Goal: Information Seeking & Learning: Learn about a topic

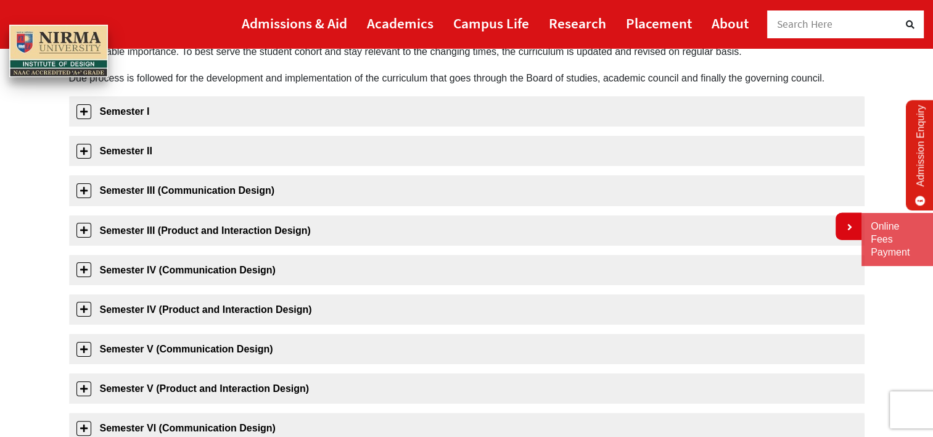
scroll to position [185, 0]
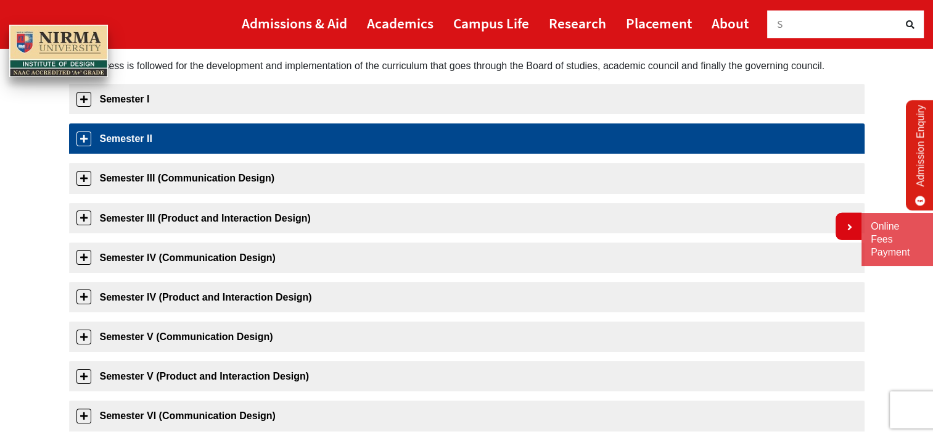
click at [86, 139] on link "Semester II" at bounding box center [466, 138] width 795 height 30
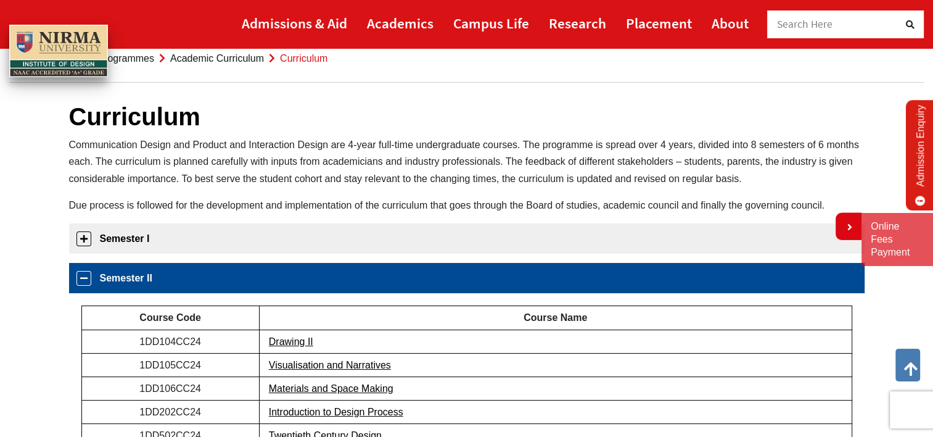
scroll to position [0, 0]
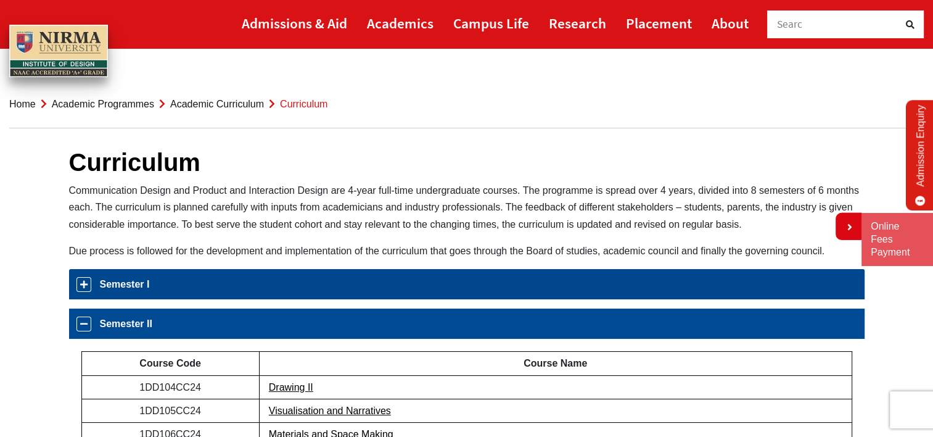
click at [83, 282] on link "Semester I" at bounding box center [466, 284] width 795 height 30
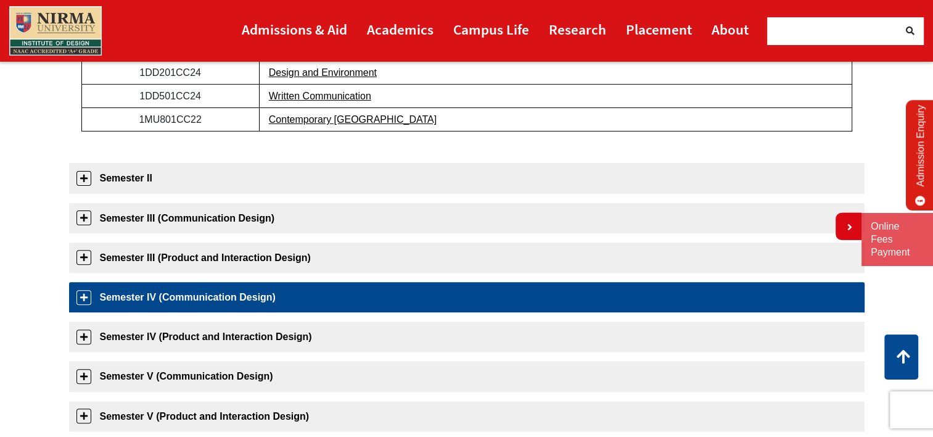
scroll to position [380, 0]
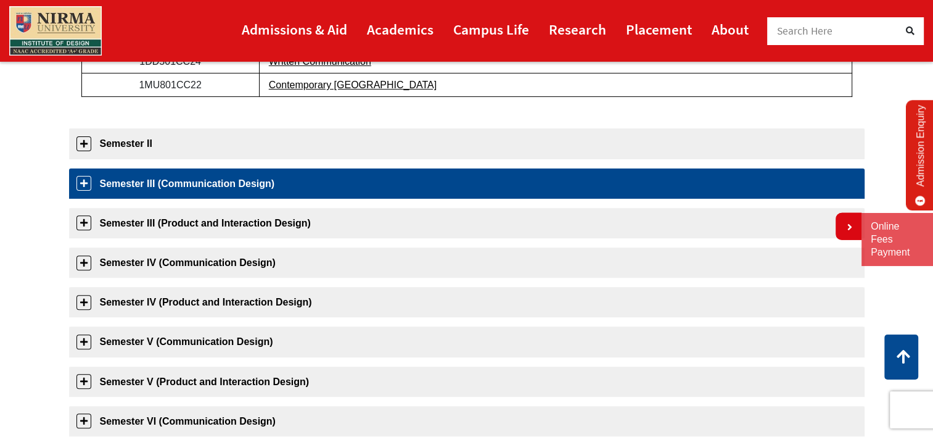
click at [82, 185] on link "Semester III (Communication Design)" at bounding box center [466, 183] width 795 height 30
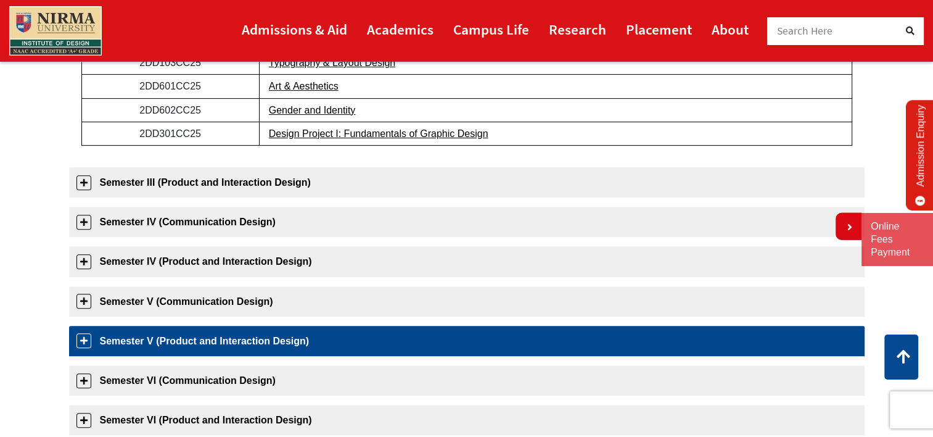
scroll to position [459, 0]
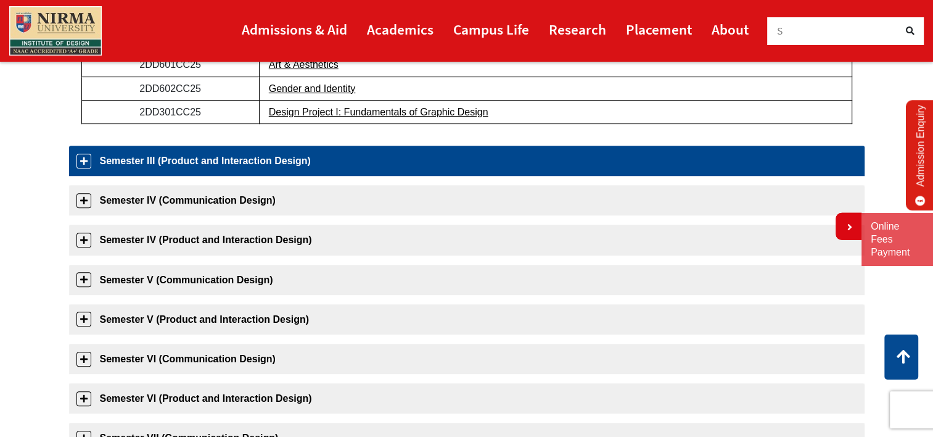
click at [83, 161] on link "Semester III (Product and Interaction Design)" at bounding box center [466, 161] width 795 height 30
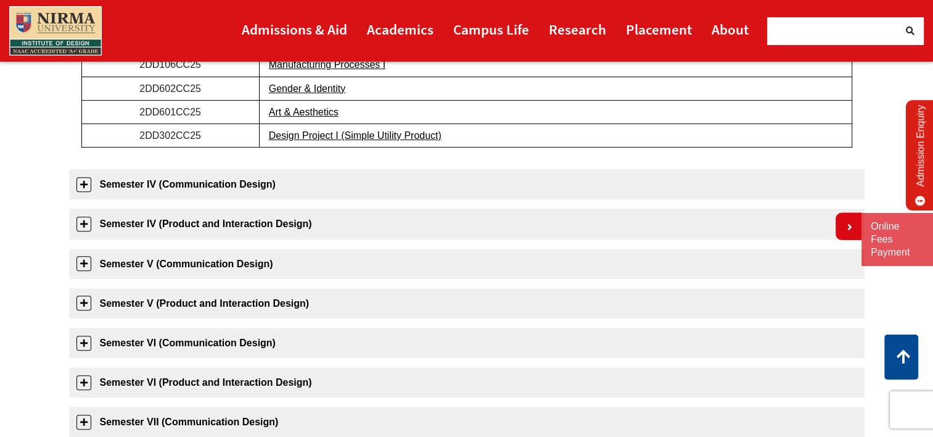
scroll to position [475, 0]
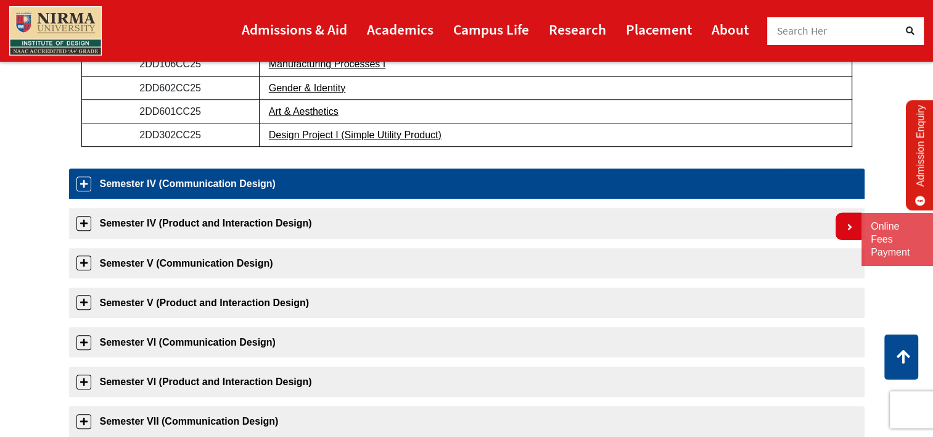
click at [85, 182] on link "Semester IV (Communication Design)" at bounding box center [466, 183] width 795 height 30
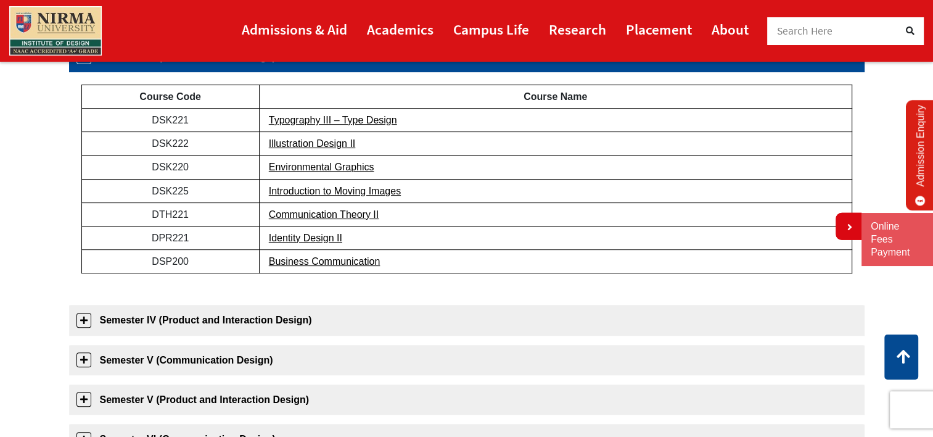
scroll to position [353, 0]
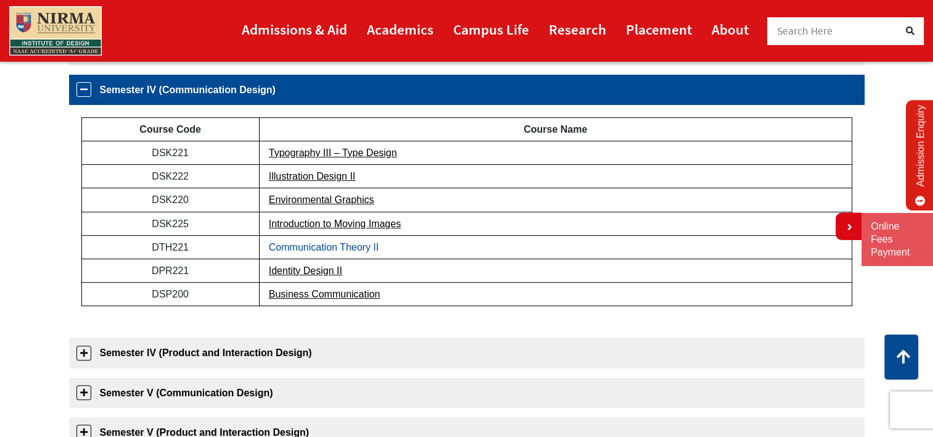
click at [298, 245] on link "Communication Theory II" at bounding box center [324, 247] width 110 height 10
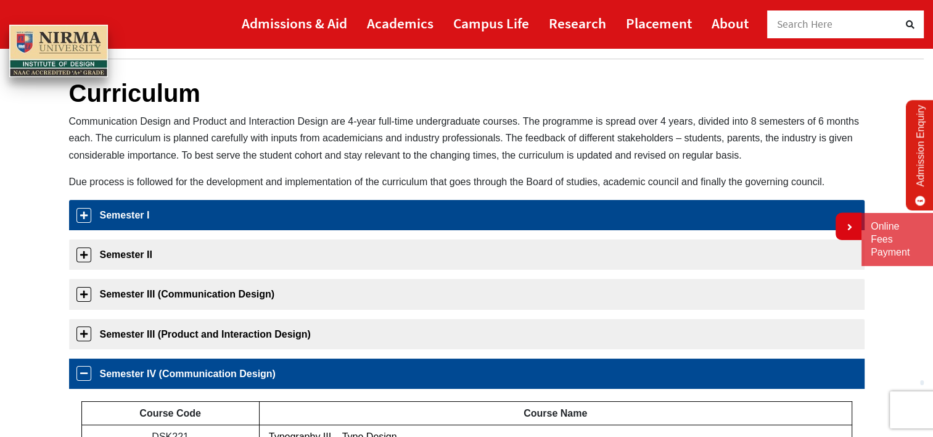
scroll to position [0, 0]
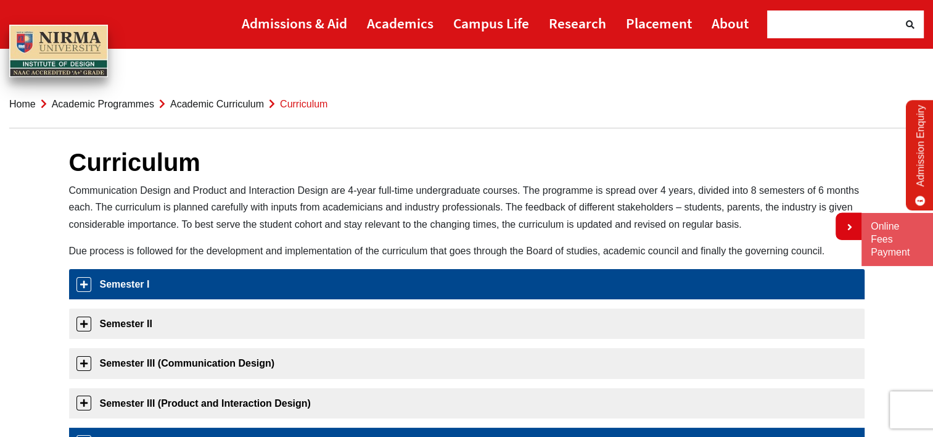
click at [88, 276] on link "Semester I" at bounding box center [466, 284] width 795 height 30
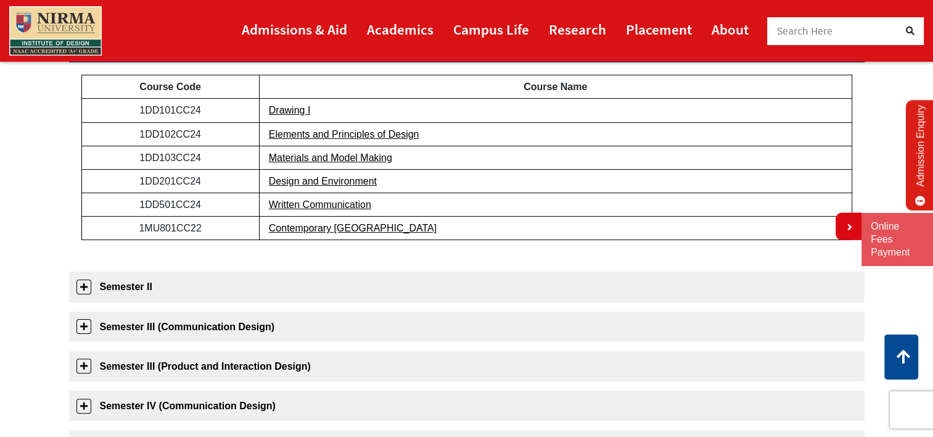
scroll to position [256, 0]
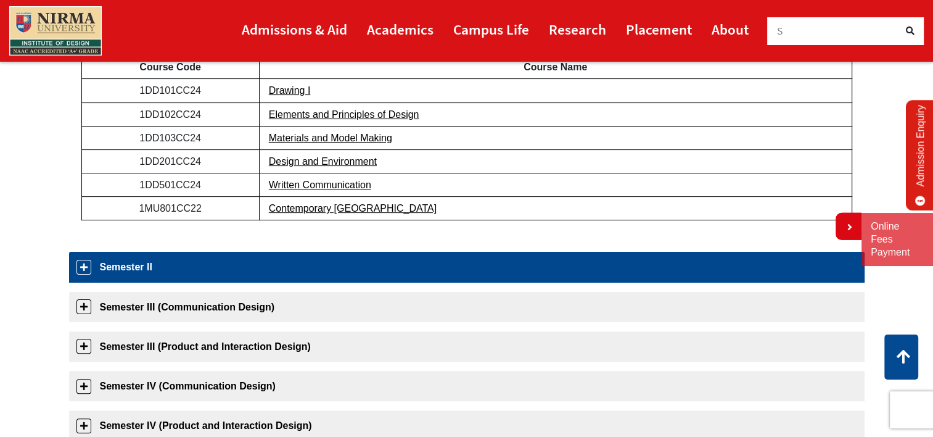
click at [81, 269] on link "Semester II" at bounding box center [466, 267] width 795 height 30
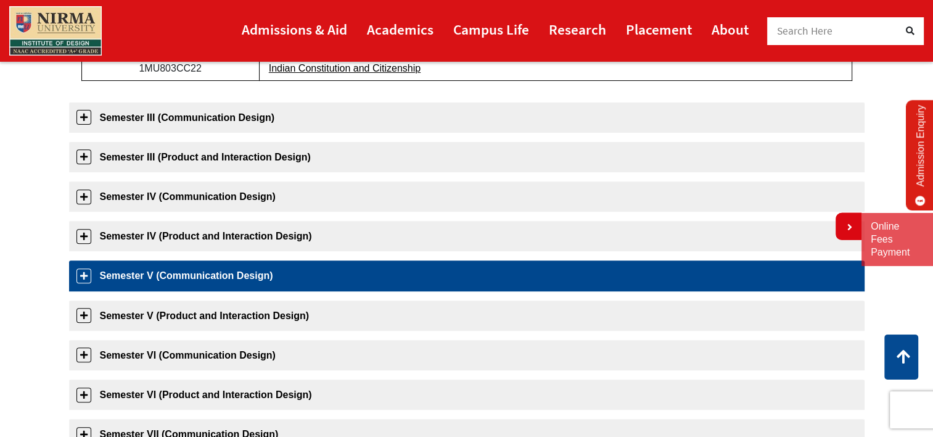
scroll to position [481, 0]
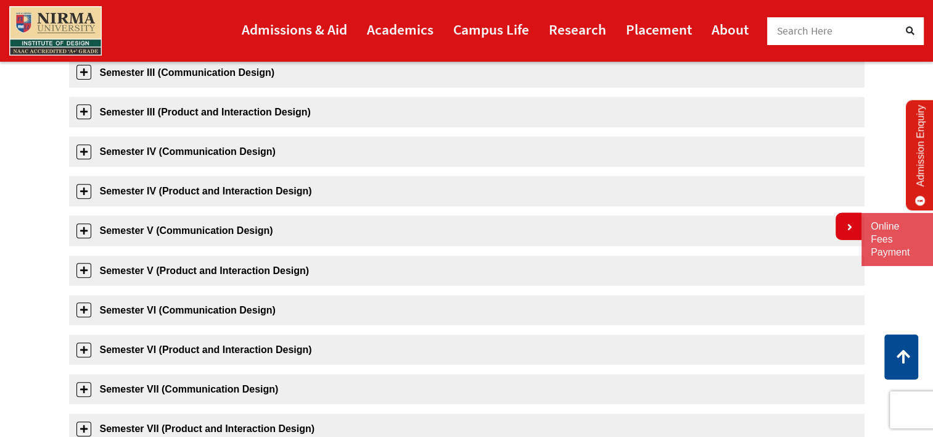
click at [81, 153] on link "Semester IV (Communication Design)" at bounding box center [466, 151] width 795 height 30
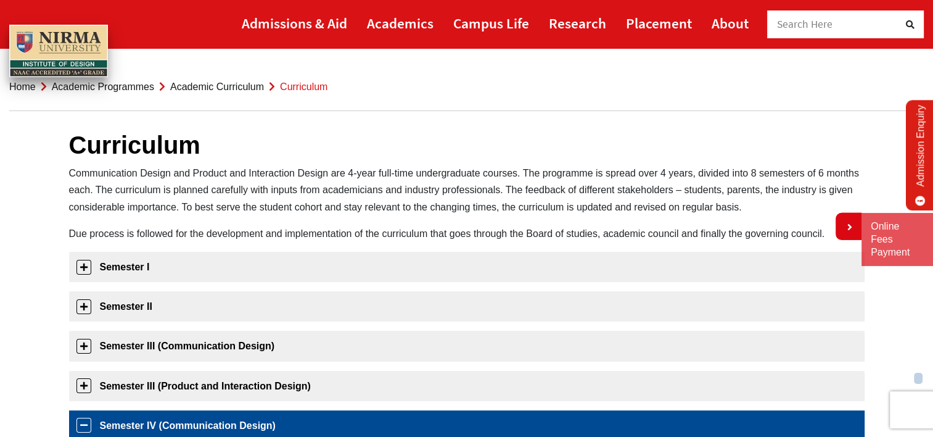
scroll to position [0, 0]
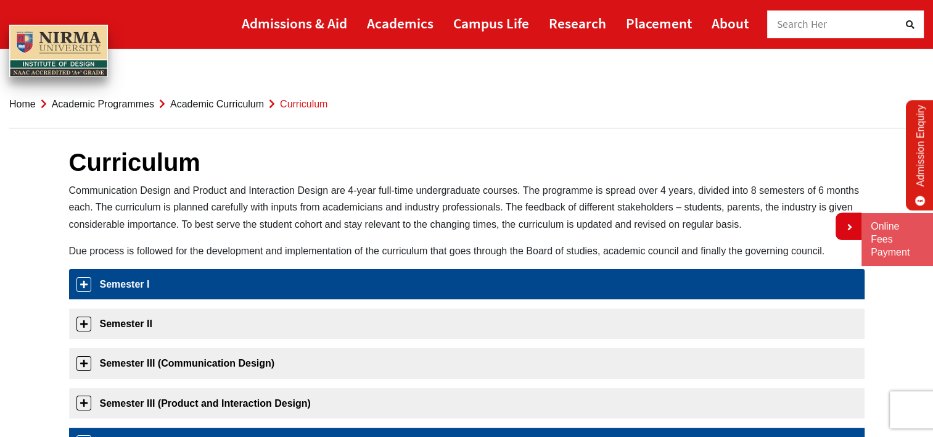
click at [84, 284] on link "Semester I" at bounding box center [466, 284] width 795 height 30
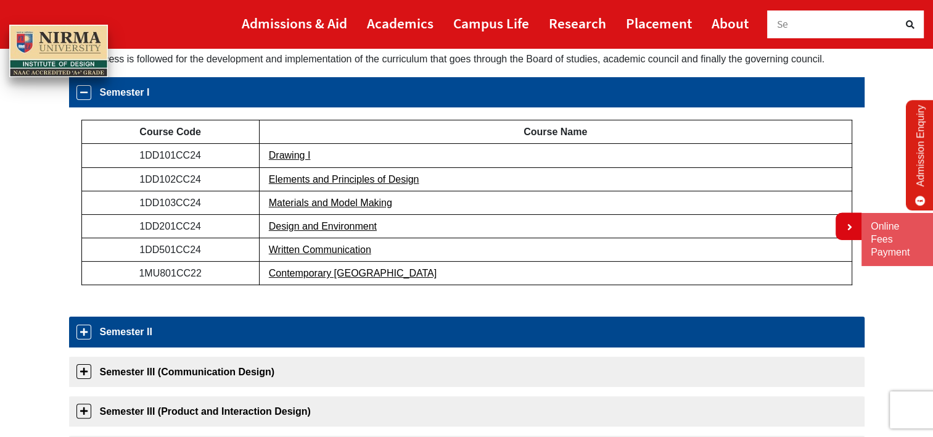
scroll to position [195, 0]
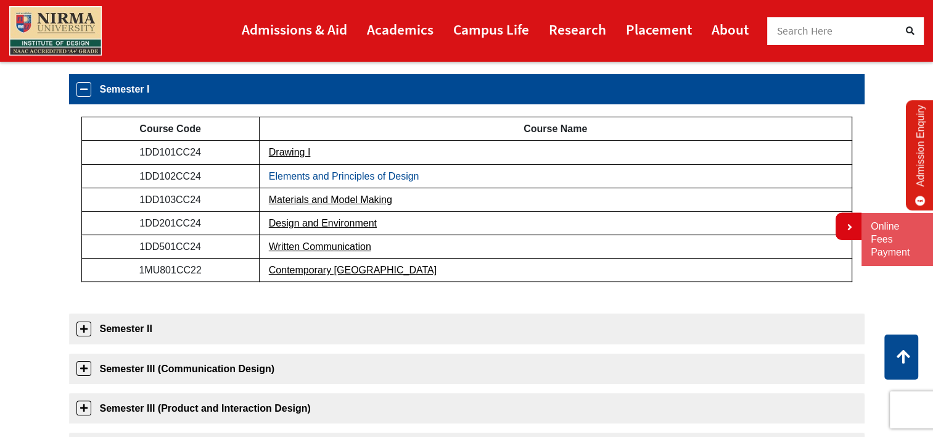
click at [327, 175] on link "Elements and Principles of Design" at bounding box center [344, 176] width 150 height 10
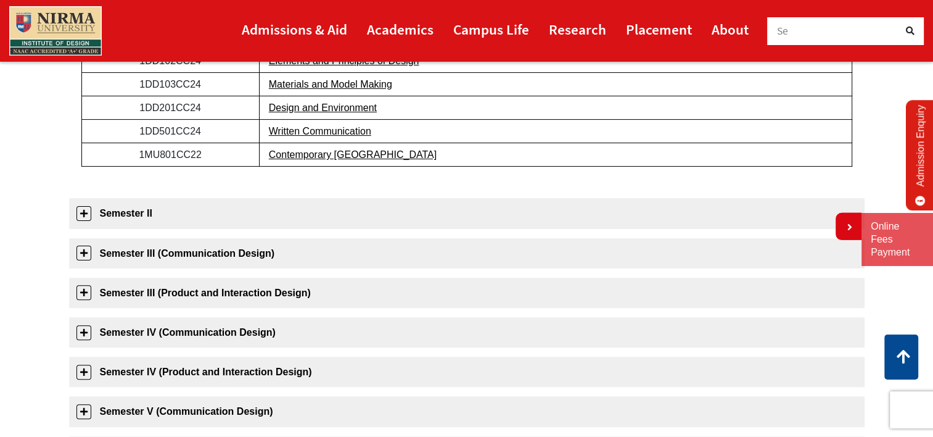
scroll to position [318, 0]
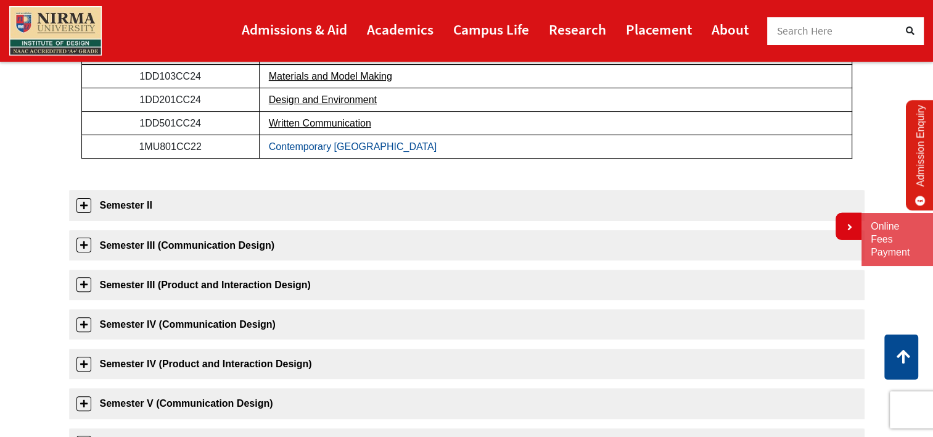
click at [292, 143] on link "Contemporary [GEOGRAPHIC_DATA]" at bounding box center [353, 146] width 168 height 10
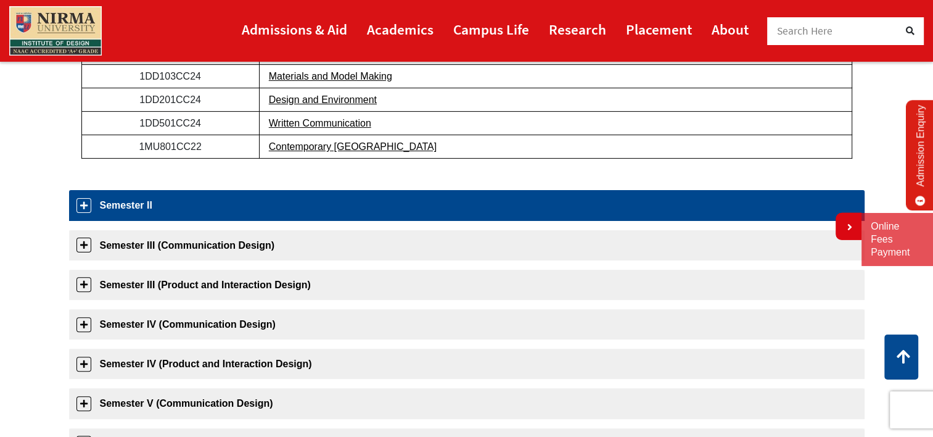
click at [111, 207] on link "Semester II" at bounding box center [466, 205] width 795 height 30
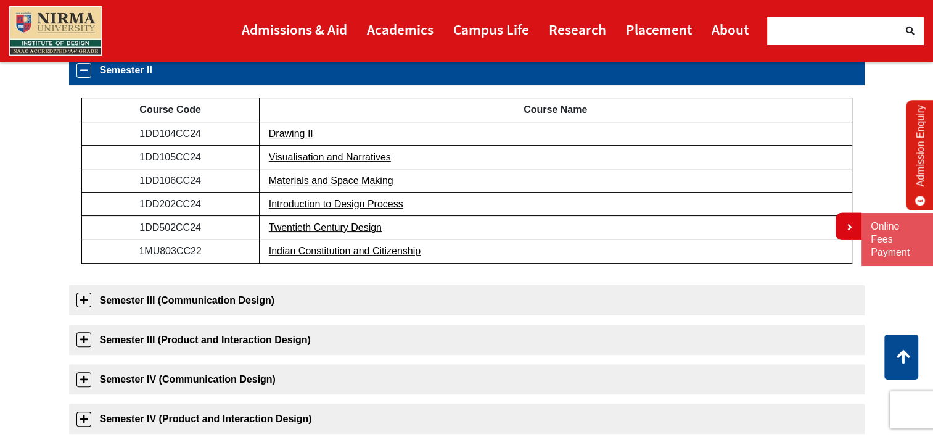
scroll to position [234, 0]
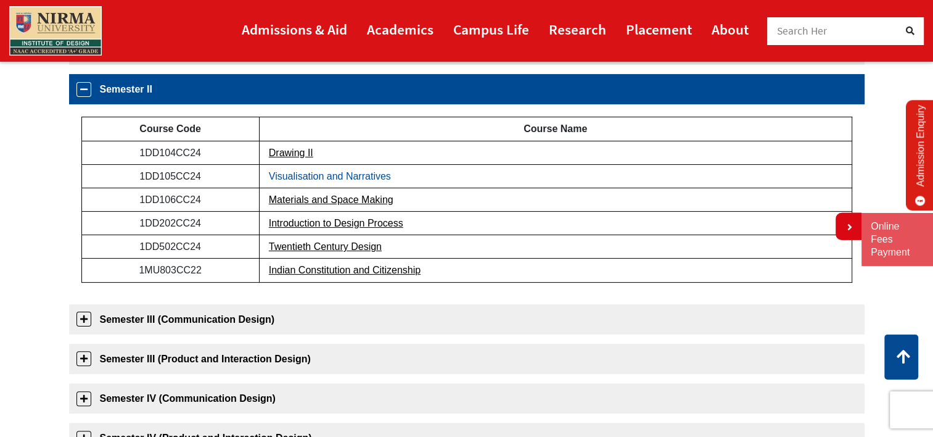
click at [297, 176] on link "Visualisation and Narratives" at bounding box center [330, 176] width 122 height 10
click at [319, 223] on link "Introduction to Design Process" at bounding box center [336, 223] width 134 height 10
click at [313, 242] on link "Twentieth Century Design" at bounding box center [325, 246] width 113 height 10
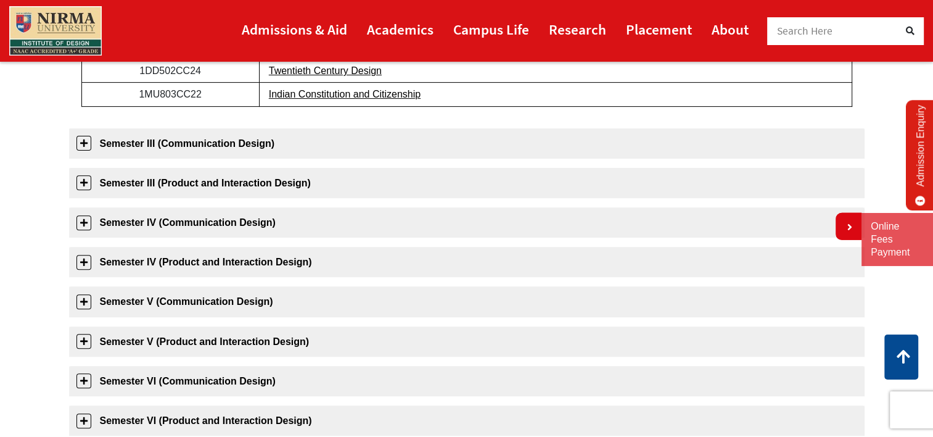
scroll to position [358, 0]
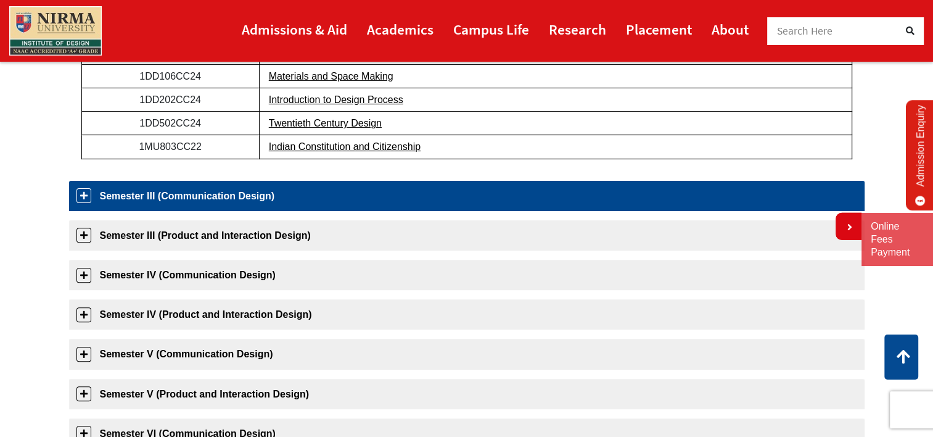
click at [88, 192] on link "Semester III (Communication Design)" at bounding box center [466, 196] width 795 height 30
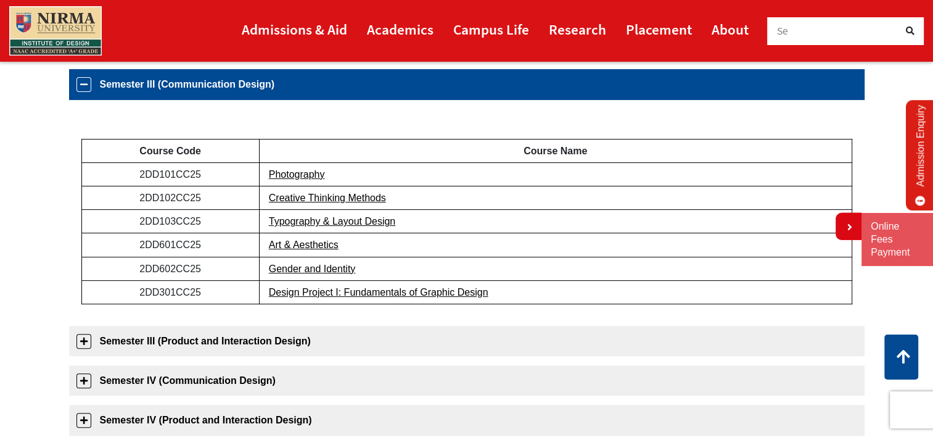
scroll to position [274, 0]
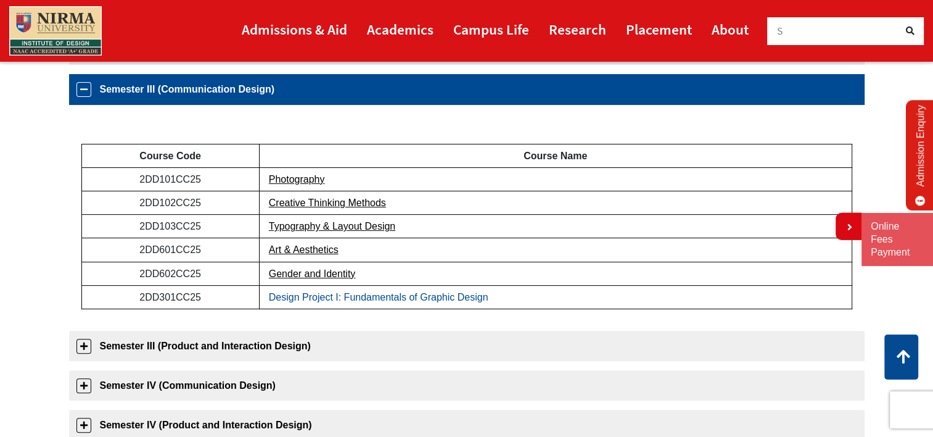
click at [406, 300] on link "Design Project I: Fundamentals of Graphic Design" at bounding box center [378, 297] width 219 height 10
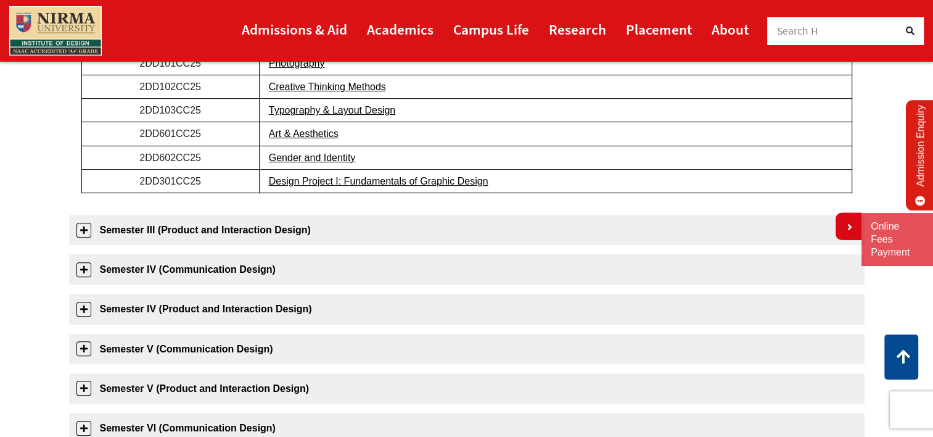
scroll to position [397, 0]
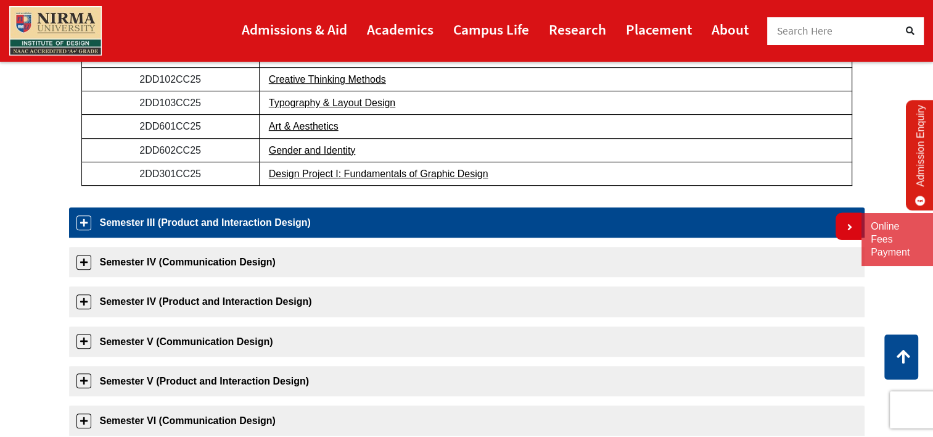
click at [149, 227] on link "Semester III (Product and Interaction Design)" at bounding box center [466, 222] width 795 height 30
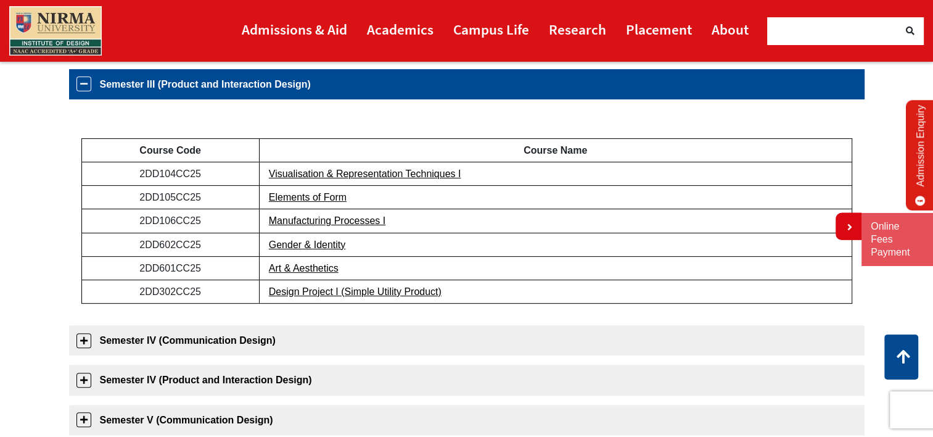
scroll to position [313, 0]
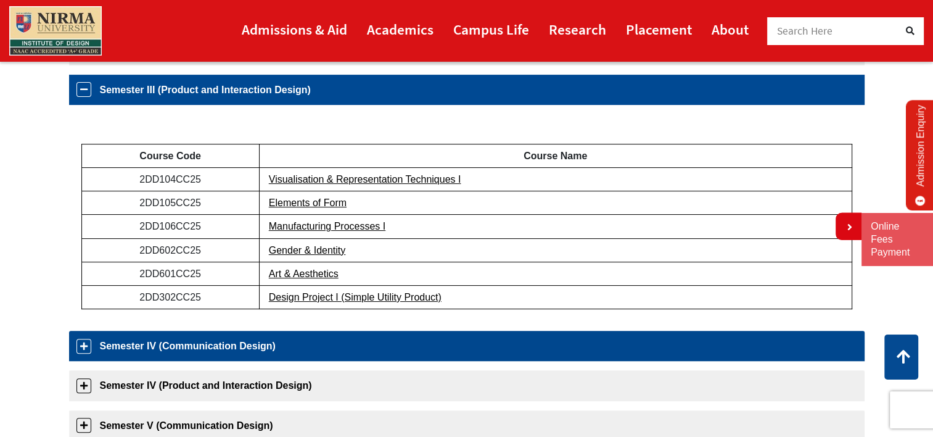
click at [81, 342] on link "Semester IV (Communication Design)" at bounding box center [466, 345] width 795 height 30
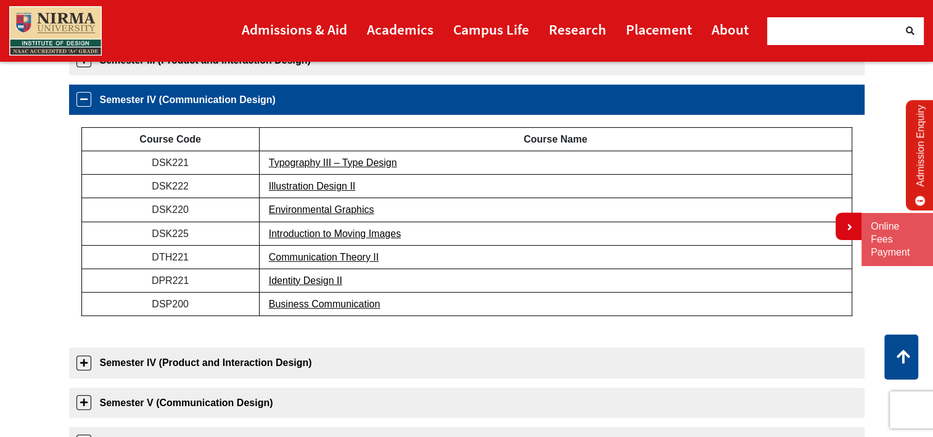
scroll to position [353, 0]
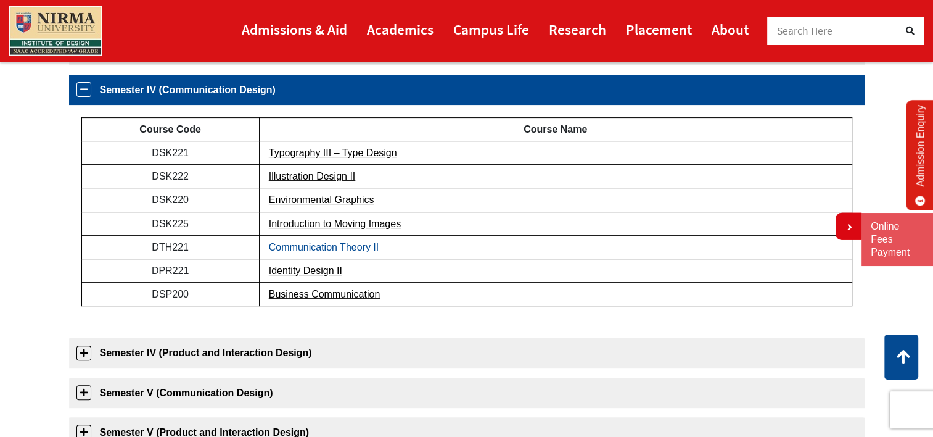
click at [348, 247] on link "Communication Theory II" at bounding box center [324, 247] width 110 height 10
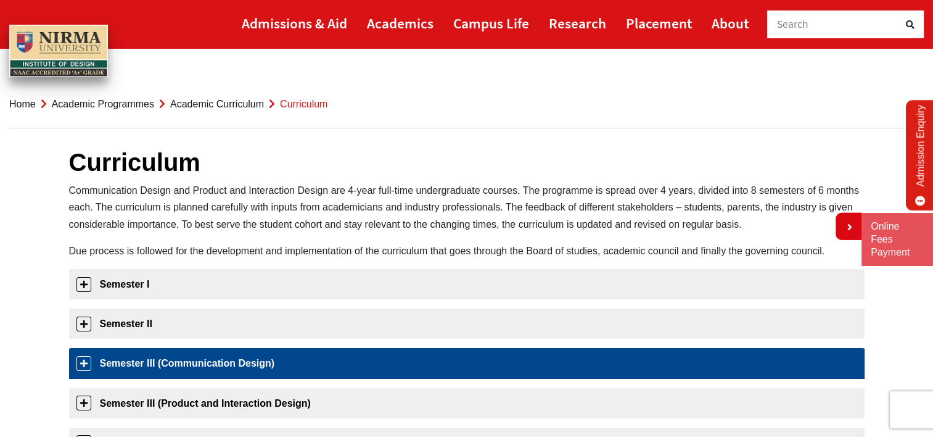
click at [133, 358] on link "Semester III (Communication Design)" at bounding box center [466, 363] width 795 height 30
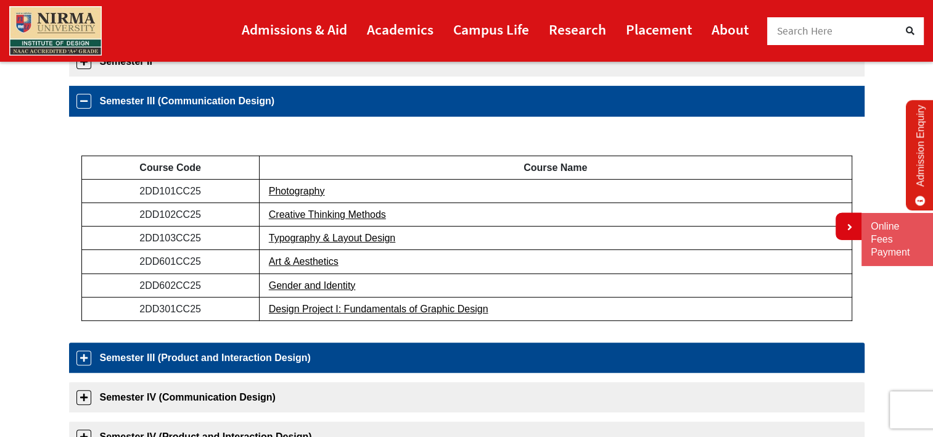
scroll to position [274, 0]
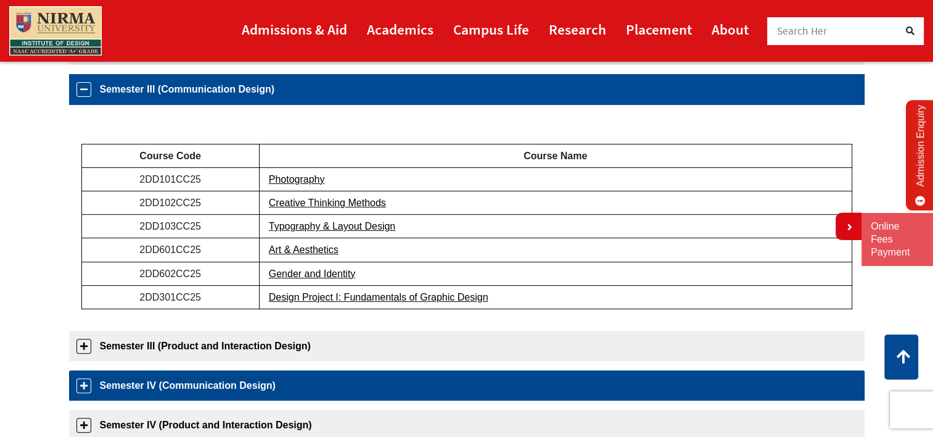
click at [79, 388] on link "Semester IV (Communication Design)" at bounding box center [466, 385] width 795 height 30
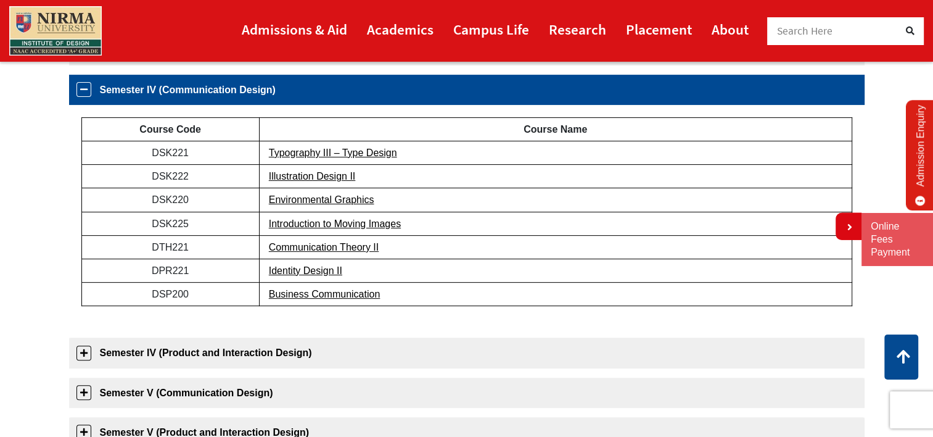
scroll to position [353, 0]
click at [317, 244] on link "Communication Theory II" at bounding box center [324, 247] width 110 height 10
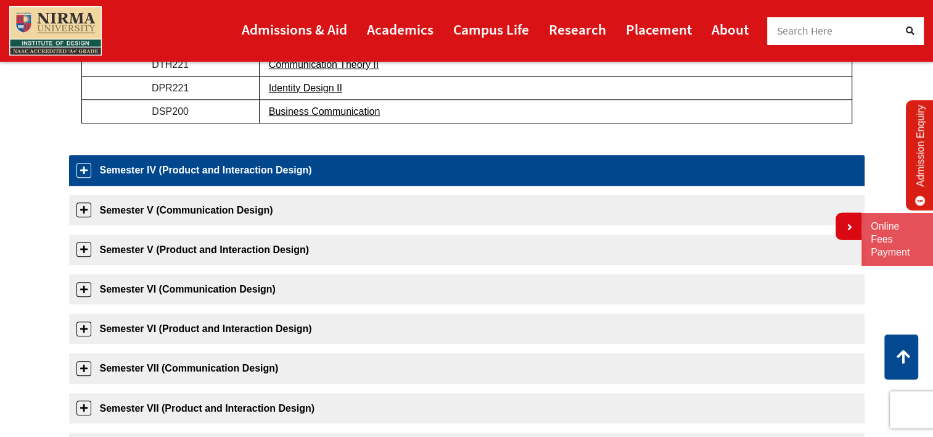
scroll to position [538, 0]
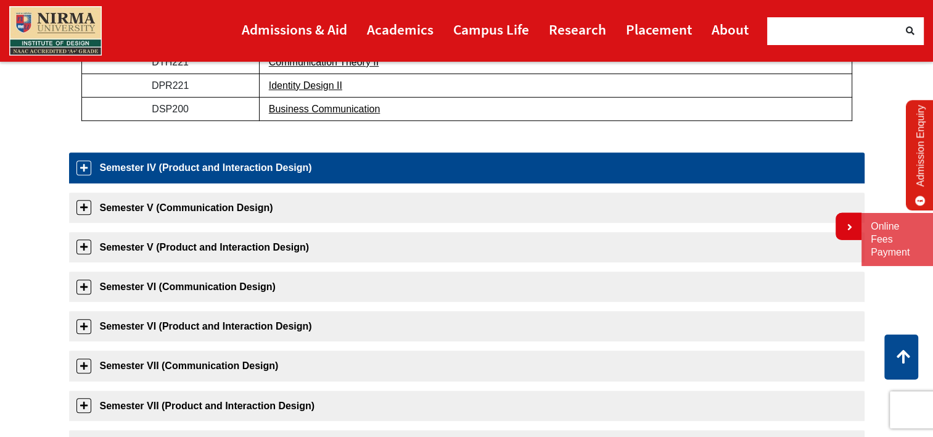
click at [211, 173] on link "Semester IV (Product and Interaction Design)" at bounding box center [466, 167] width 795 height 30
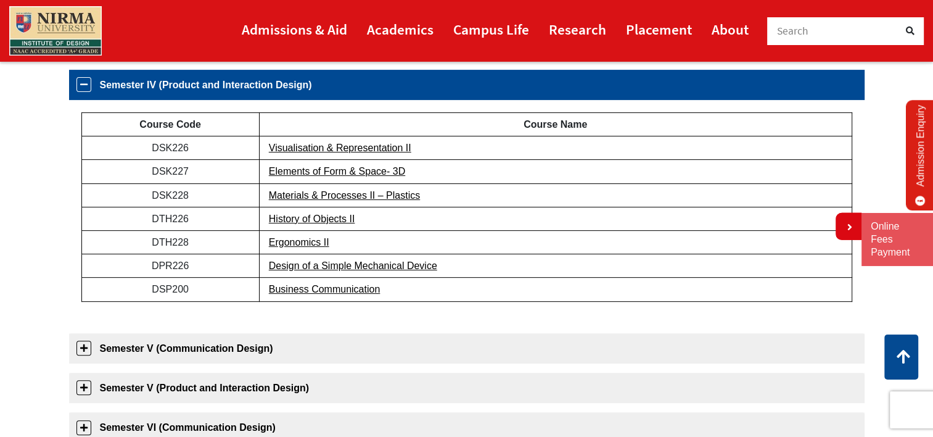
scroll to position [392, 0]
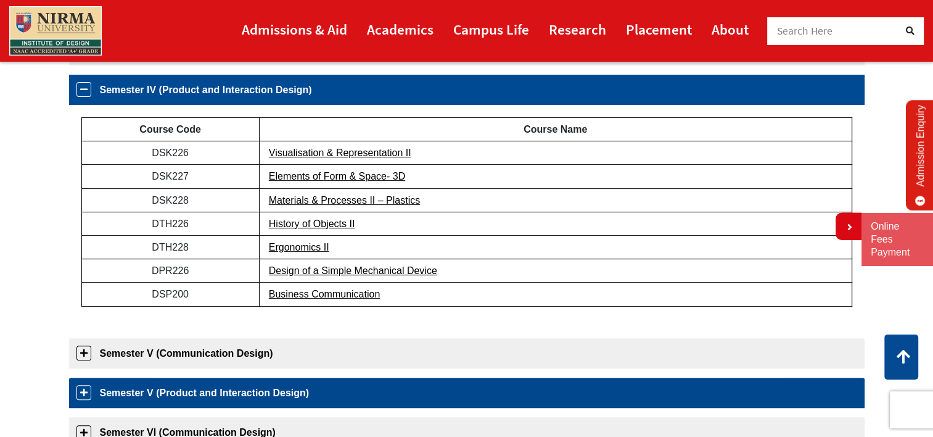
click at [168, 388] on link "Semester V (Product and Interaction Design)" at bounding box center [466, 392] width 795 height 30
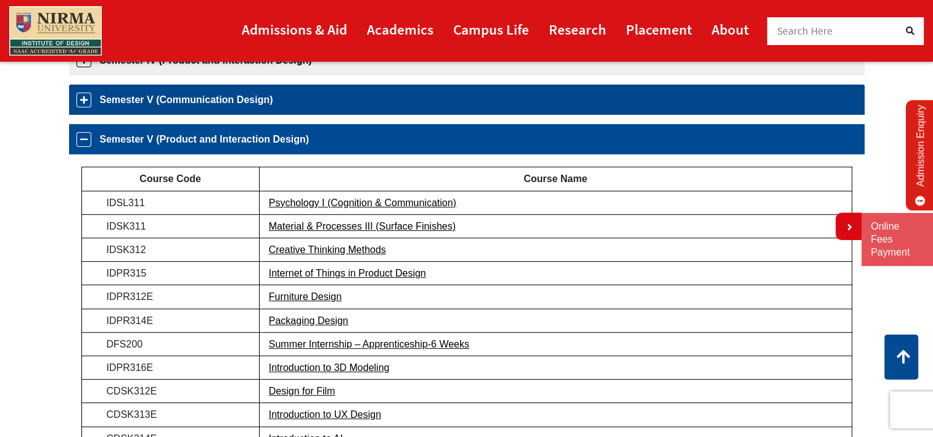
scroll to position [348, 0]
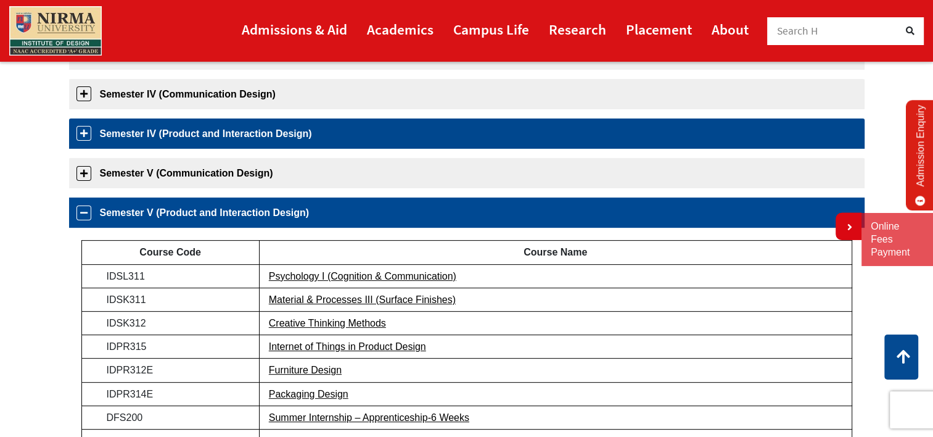
click at [82, 126] on link "Semester IV (Product and Interaction Design)" at bounding box center [466, 133] width 795 height 30
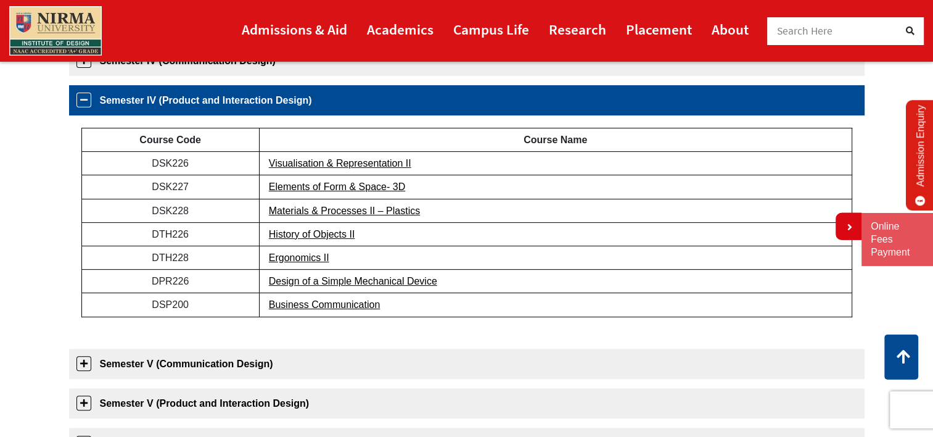
scroll to position [392, 0]
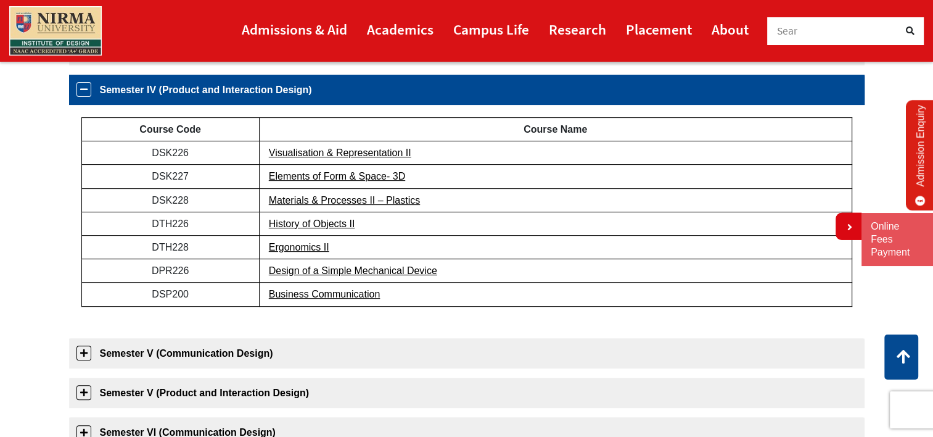
click at [80, 86] on link "Semester IV (Product and Interaction Design)" at bounding box center [466, 90] width 795 height 30
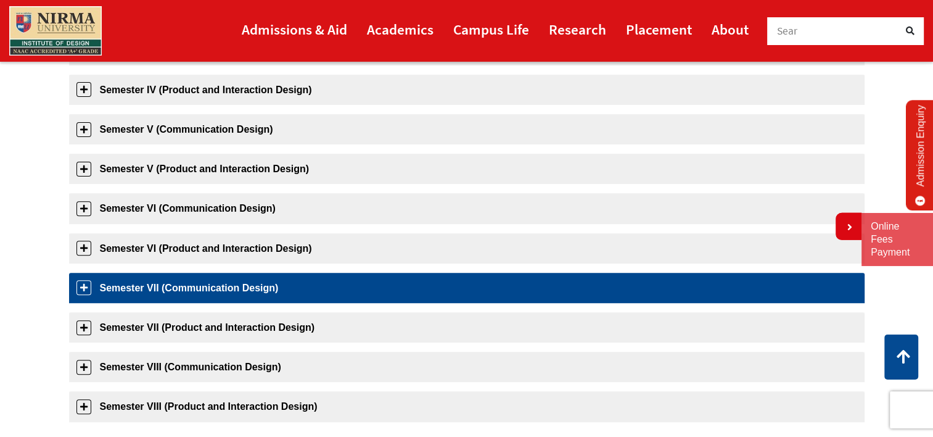
click at [137, 287] on link "Semester VII (Communication Design)" at bounding box center [466, 288] width 795 height 30
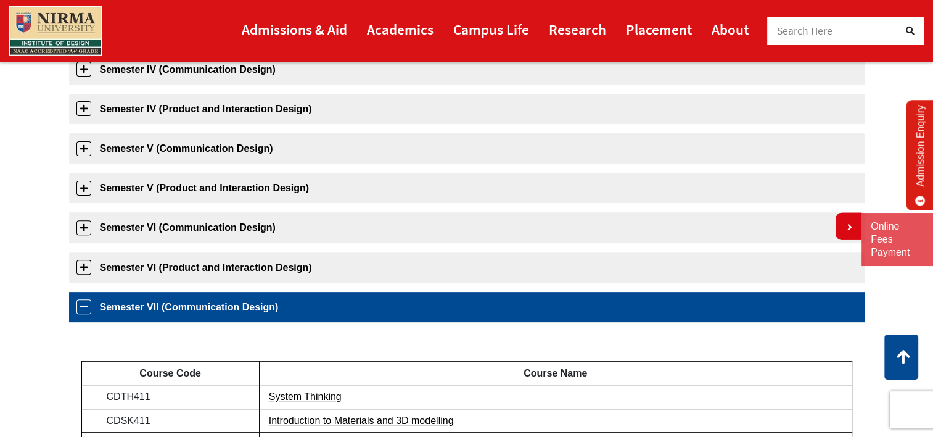
scroll to position [343, 0]
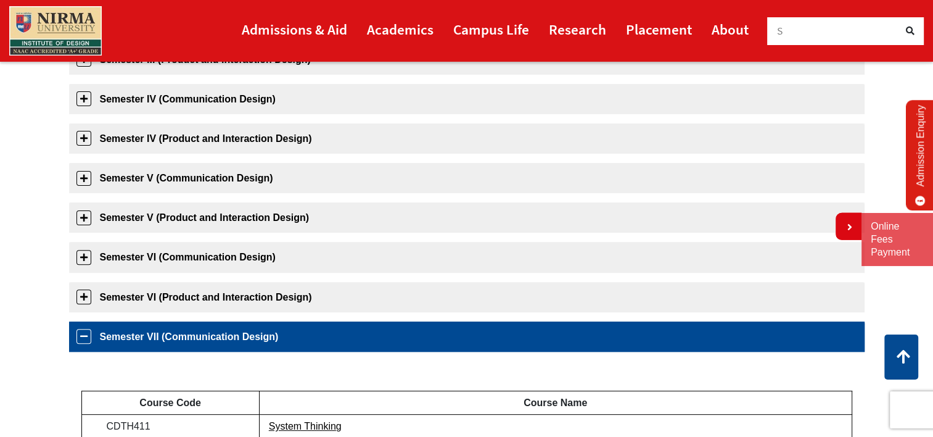
click at [87, 335] on link "Semester VII (Communication Design)" at bounding box center [466, 336] width 795 height 30
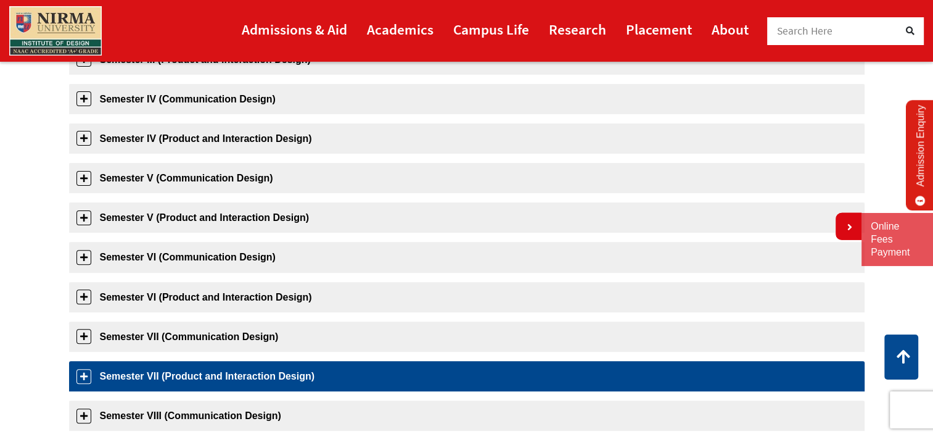
click at [84, 382] on link "Semester VII (Product and Interaction Design)" at bounding box center [466, 376] width 795 height 30
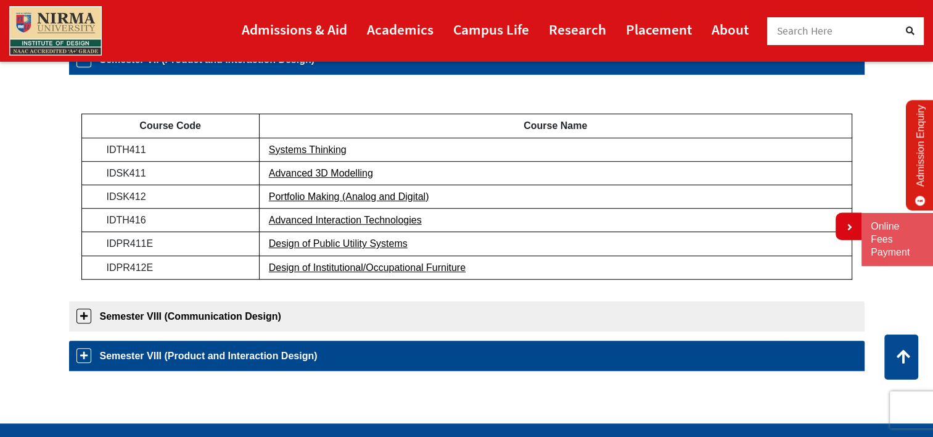
scroll to position [692, 0]
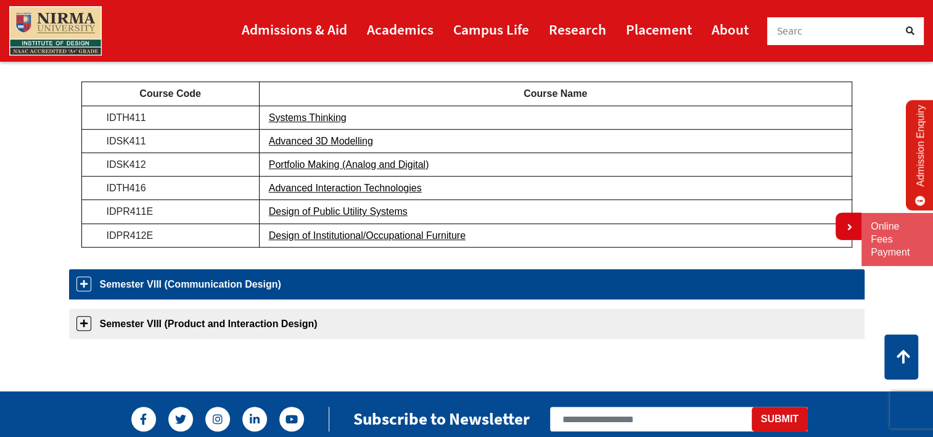
click at [82, 283] on link "Semester VIII (Communication Design)" at bounding box center [466, 284] width 795 height 30
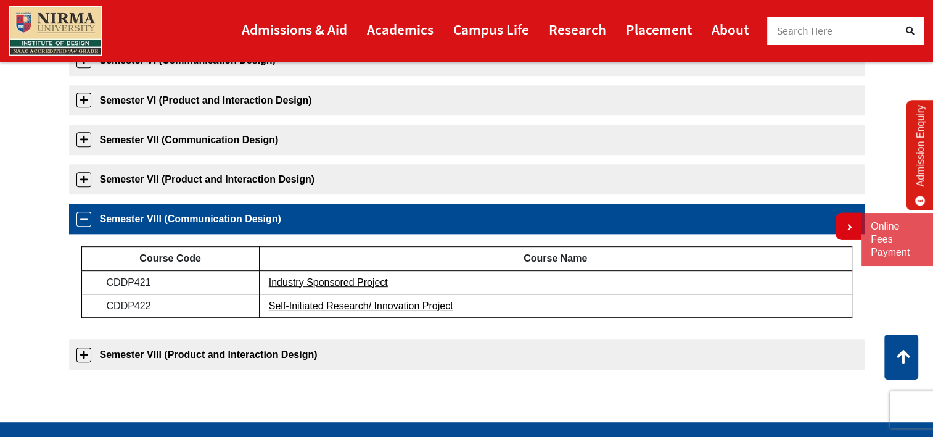
scroll to position [423, 0]
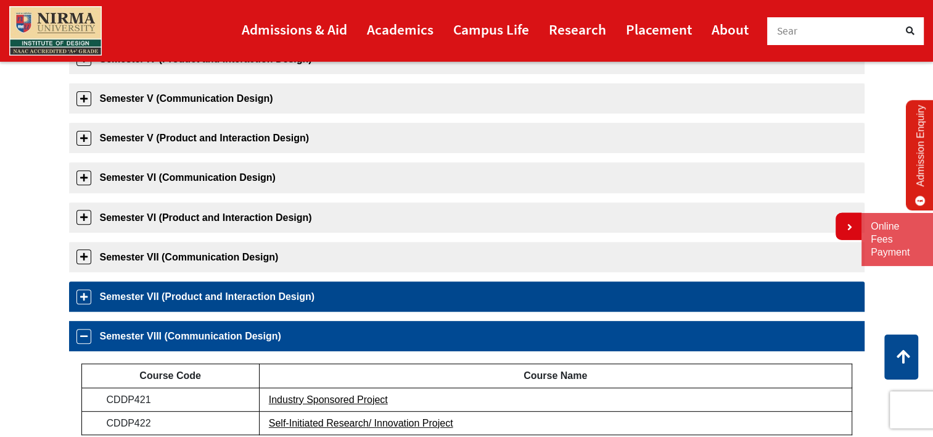
click at [84, 291] on link "Semester VII (Product and Interaction Design)" at bounding box center [466, 296] width 795 height 30
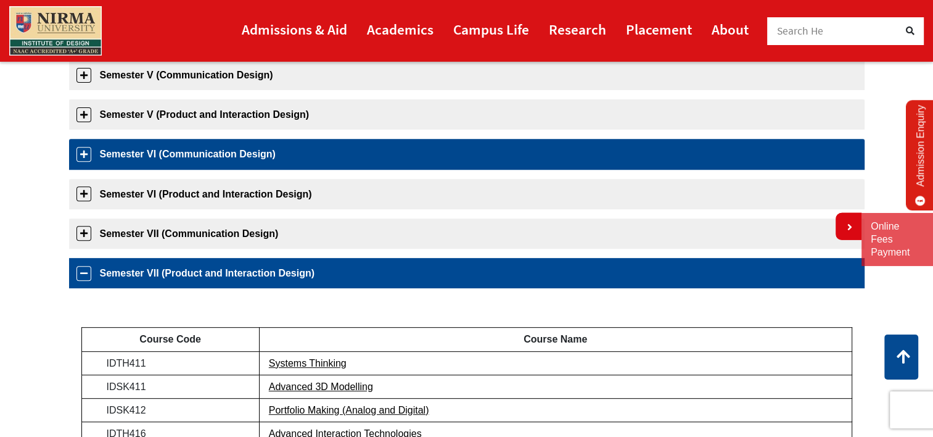
scroll to position [445, 0]
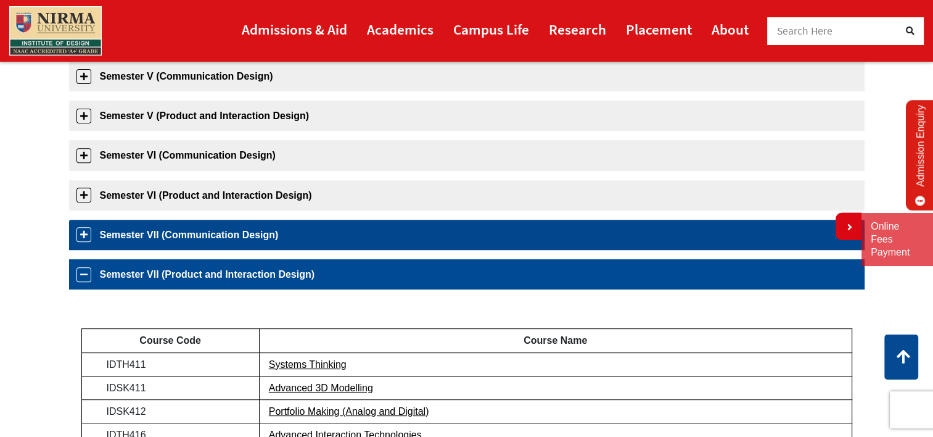
click at [83, 232] on link "Semester VII (Communication Design)" at bounding box center [466, 234] width 795 height 30
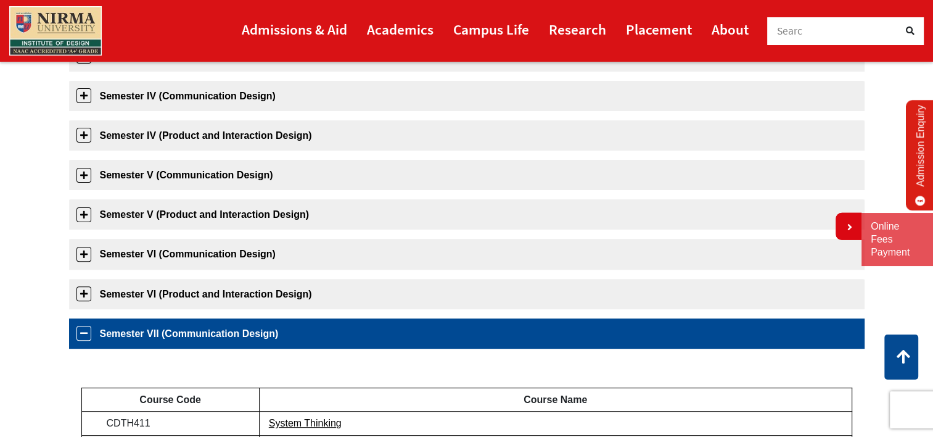
scroll to position [343, 0]
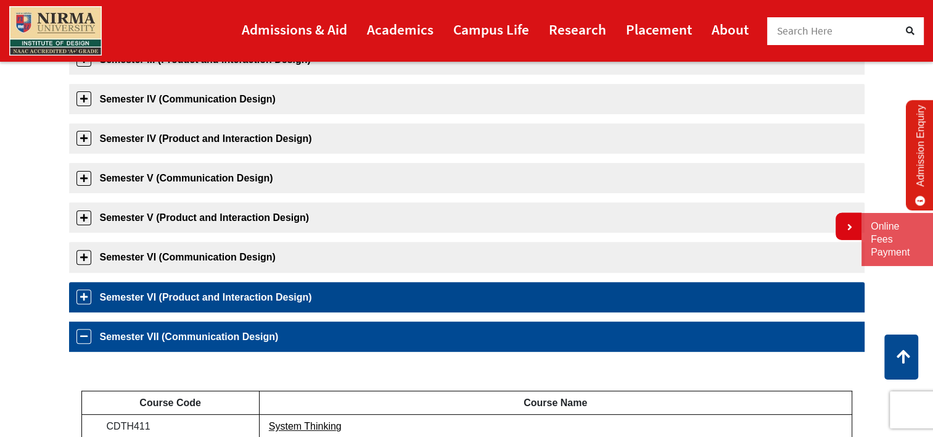
click at [150, 295] on link "Semester VI (Product and Interaction Design)" at bounding box center [466, 297] width 795 height 30
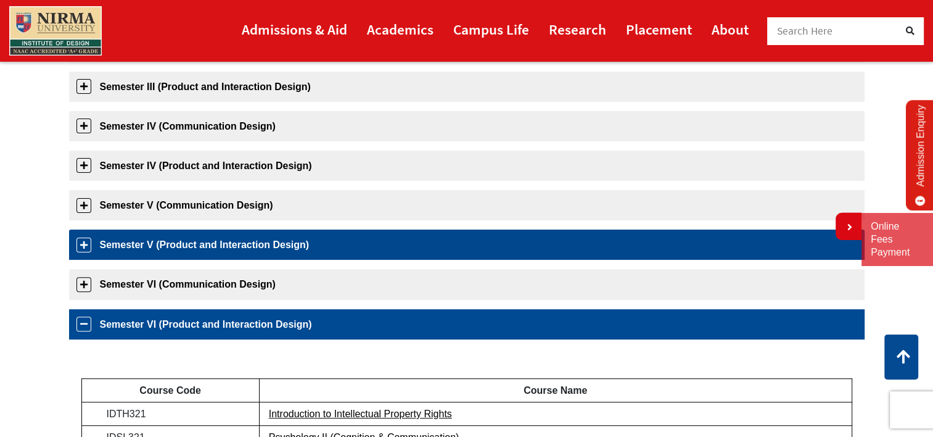
scroll to position [304, 0]
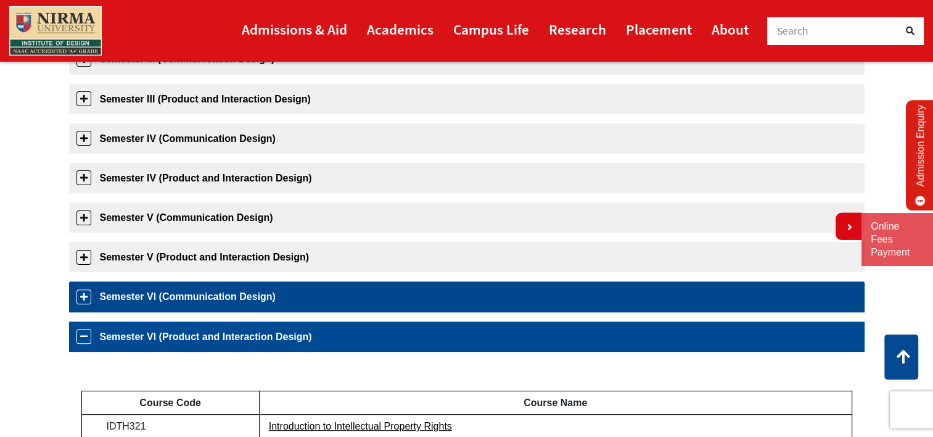
click at [87, 291] on link "Semester VI (Communication Design)" at bounding box center [466, 296] width 795 height 30
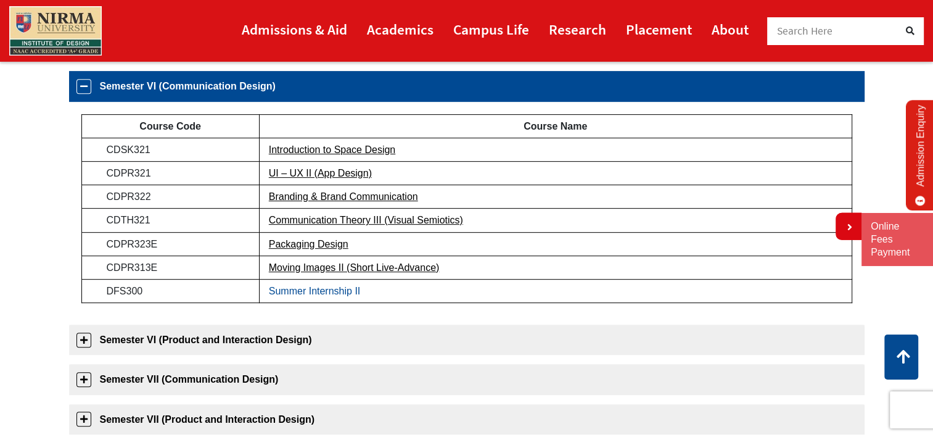
scroll to position [511, 0]
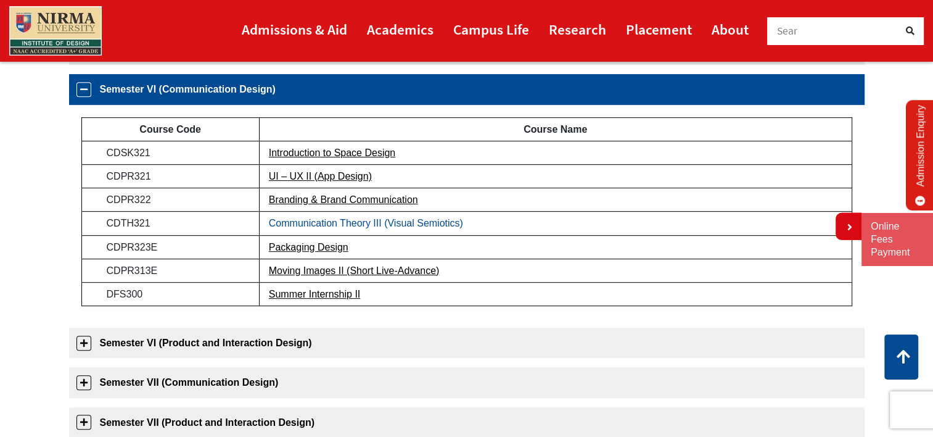
click at [313, 223] on link "Communication Theory III (Visual Semiotics)" at bounding box center [366, 223] width 194 height 10
